Goal: Find specific page/section: Find specific page/section

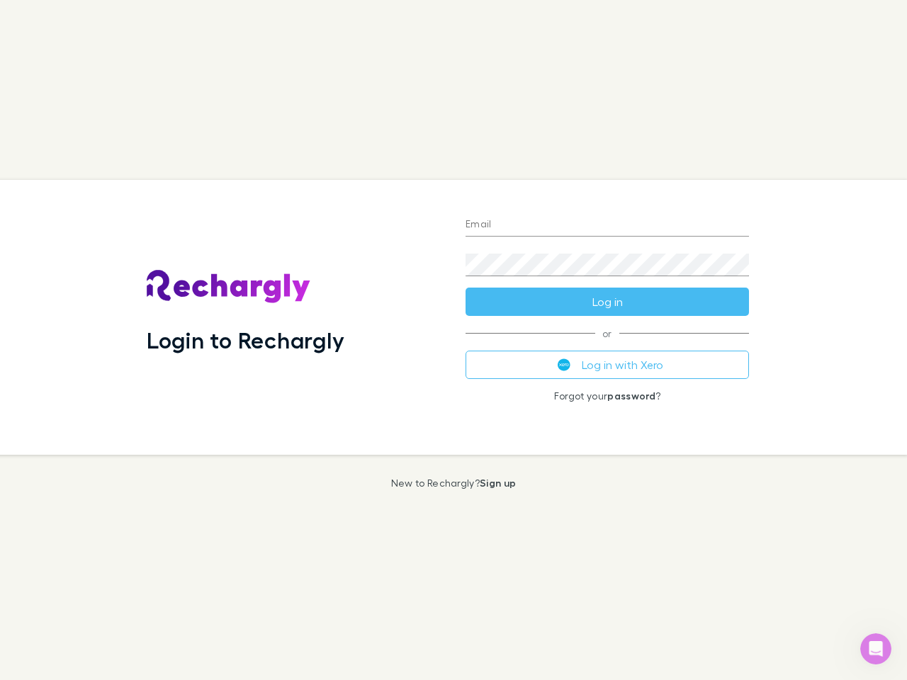
click at [454, 340] on div "Login to Rechargly" at bounding box center [294, 317] width 319 height 275
click at [607, 225] on input "Email" at bounding box center [608, 225] width 284 height 23
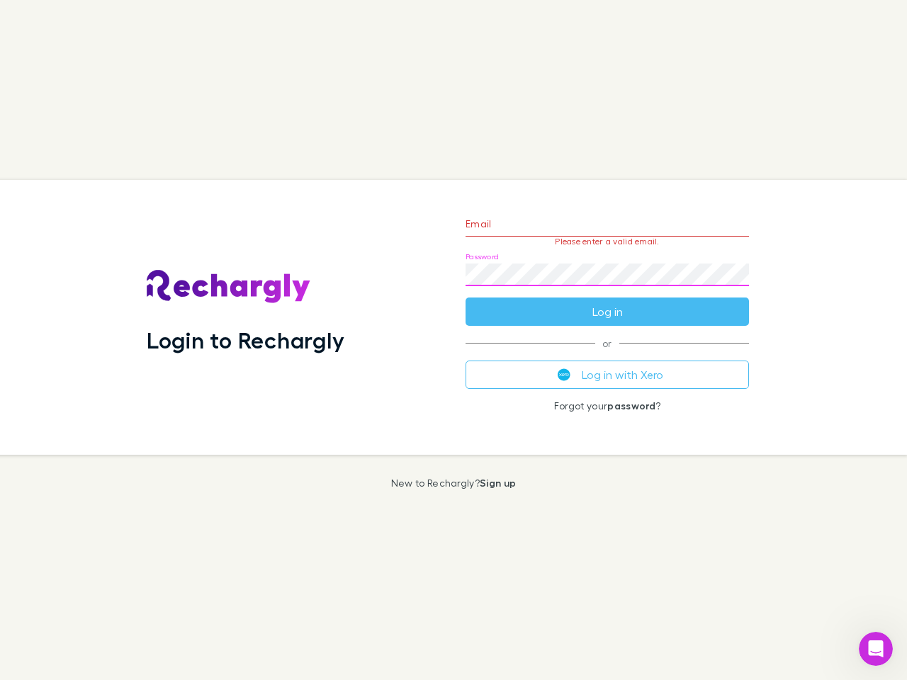
click at [607, 302] on form "Email Please enter a valid email. Password Log in" at bounding box center [608, 264] width 284 height 123
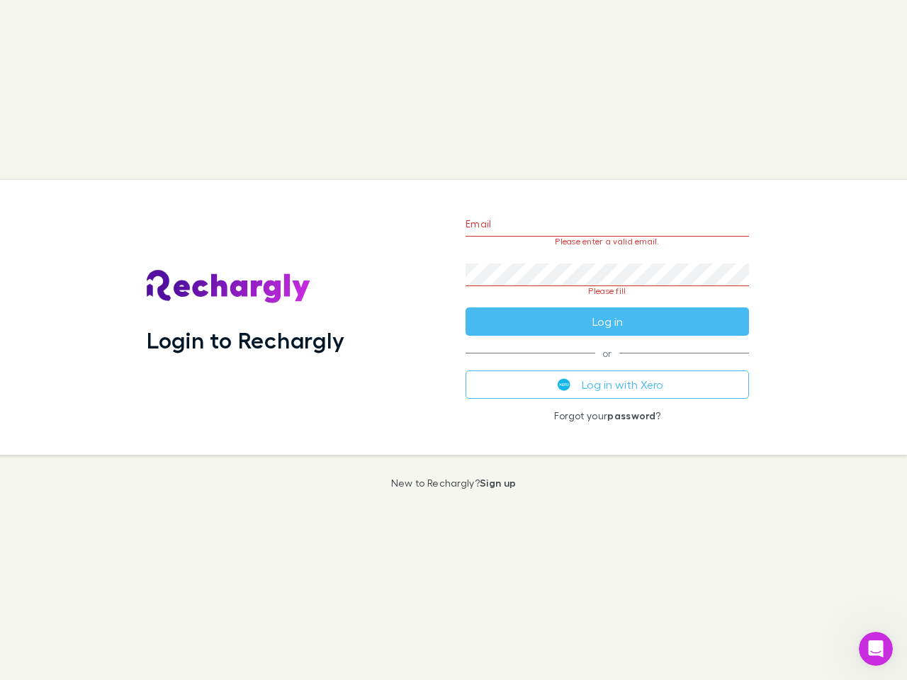
click at [607, 365] on div "Email Please enter a valid email. Password Please fill Log in or Log in with Xe…" at bounding box center [607, 317] width 306 height 275
click at [876, 649] on icon "Open Intercom Messenger" at bounding box center [876, 649] width 23 height 23
